Goal: Information Seeking & Learning: Learn about a topic

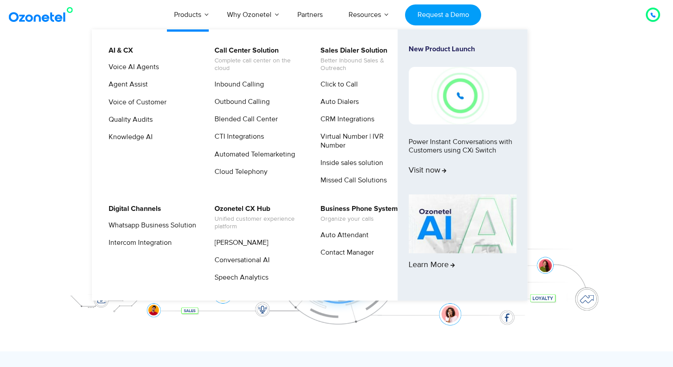
click at [135, 96] on li "Agent Assist" at bounding box center [150, 87] width 95 height 17
click at [230, 84] on link "Inbound Calling" at bounding box center [237, 84] width 57 height 11
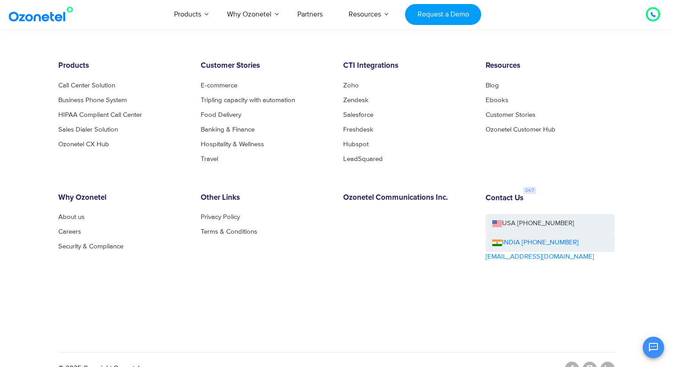
scroll to position [2564, 0]
